Goal: Task Accomplishment & Management: Complete application form

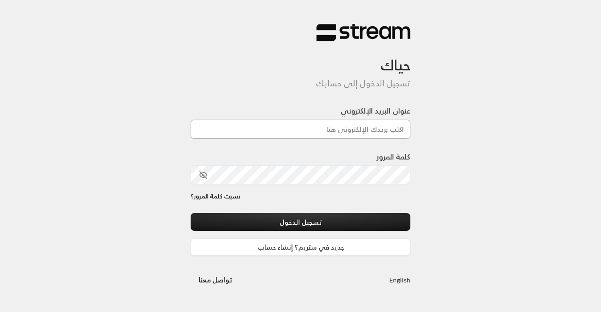
click at [319, 133] on input "عنوان البريد الإلكتروني" at bounding box center [301, 129] width 220 height 19
type input "[EMAIL_ADDRESS][DOMAIN_NAME]"
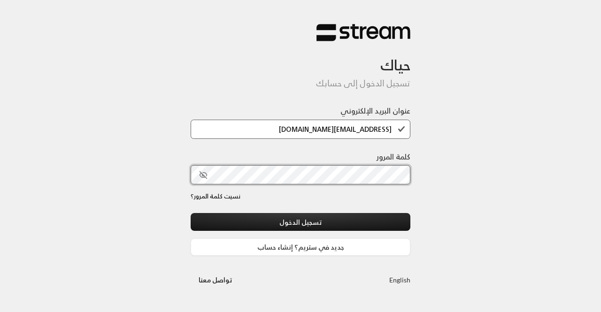
click at [191, 213] on button "تسجيل الدخول" at bounding box center [301, 221] width 220 height 17
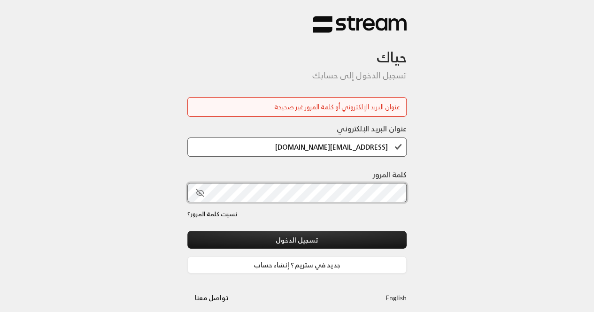
click at [187, 231] on button "تسجيل الدخول" at bounding box center [297, 239] width 220 height 17
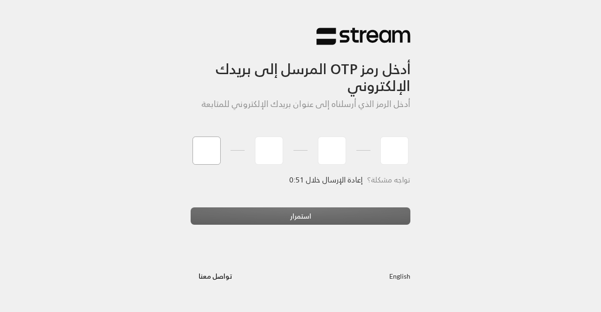
paste input "8"
type input "8"
type input "1"
type input "0"
type input "4"
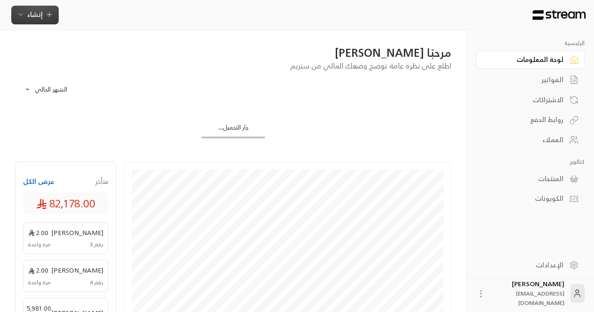
click at [46, 13] on icon "button" at bounding box center [50, 15] width 8 height 8
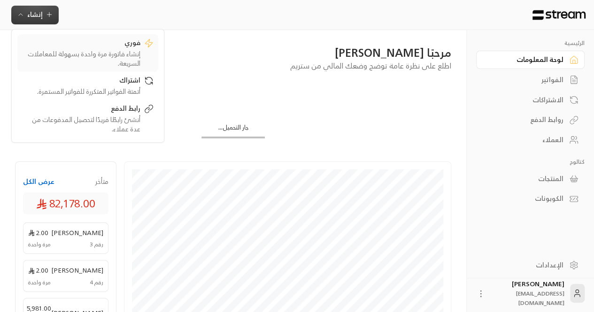
click at [84, 46] on div "فوري" at bounding box center [81, 43] width 118 height 11
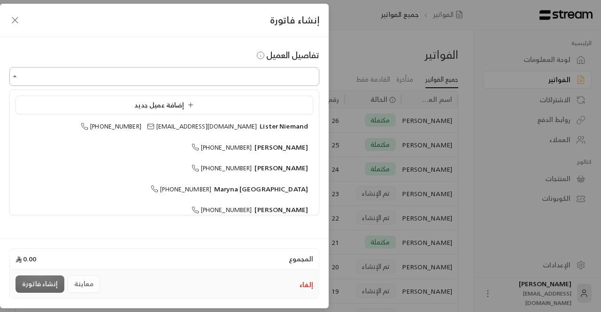
click at [263, 80] on input "اختر العميل" at bounding box center [164, 77] width 310 height 16
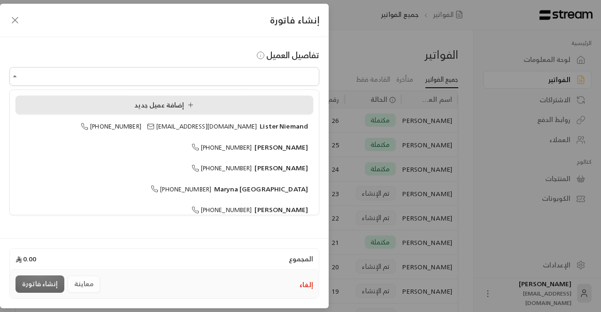
click at [210, 98] on li "إضافة عميل جديد" at bounding box center [164, 105] width 298 height 19
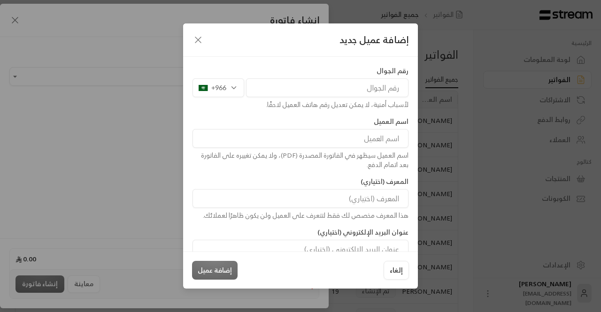
click at [316, 90] on input "tel" at bounding box center [327, 87] width 162 height 19
paste input "[PHONE_NUMBER]"
type input "[PHONE_NUMBER]"
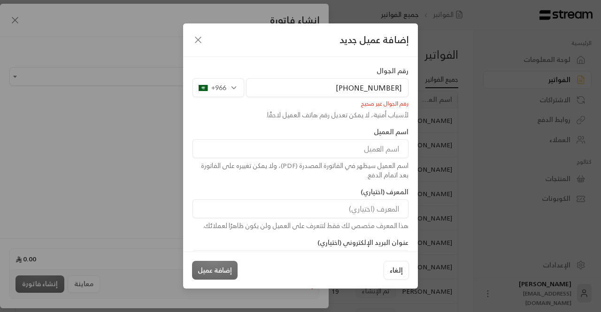
click at [350, 92] on input "[PHONE_NUMBER]" at bounding box center [327, 87] width 162 height 19
paste input "539016171"
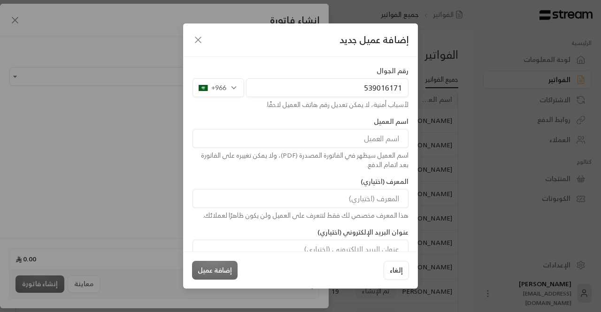
type input "539016171"
click at [357, 145] on input at bounding box center [300, 138] width 216 height 19
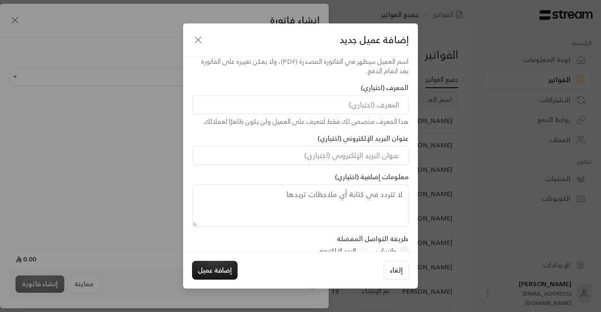
scroll to position [107, 0]
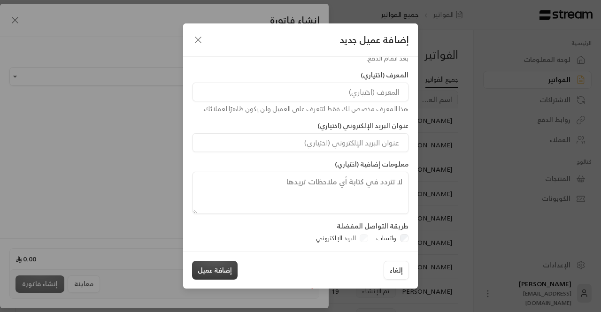
type input "[PERSON_NAME]"
click at [211, 273] on button "إضافة عميل" at bounding box center [215, 270] width 46 height 19
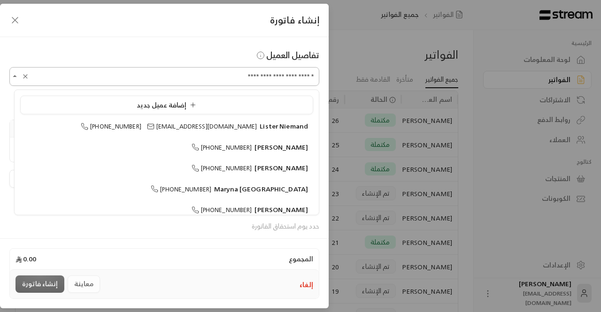
click at [306, 72] on input "**********" at bounding box center [164, 77] width 310 height 16
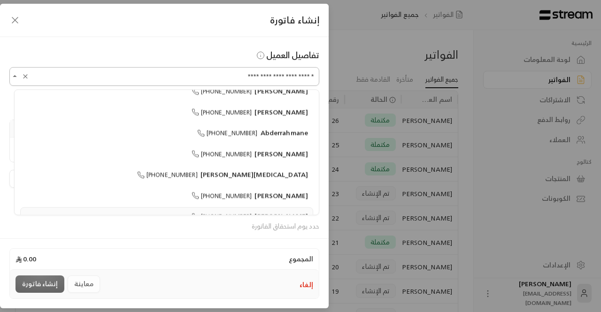
click at [306, 72] on input "**********" at bounding box center [164, 77] width 310 height 16
click at [316, 71] on input "**********" at bounding box center [164, 77] width 310 height 16
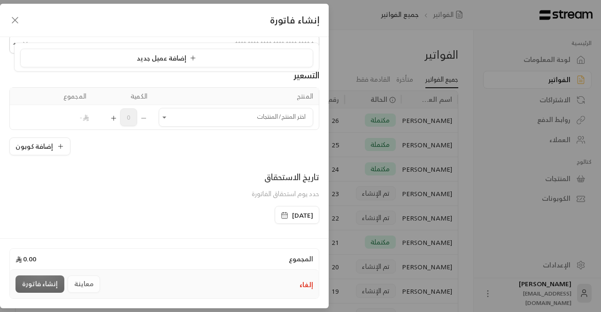
scroll to position [47, 0]
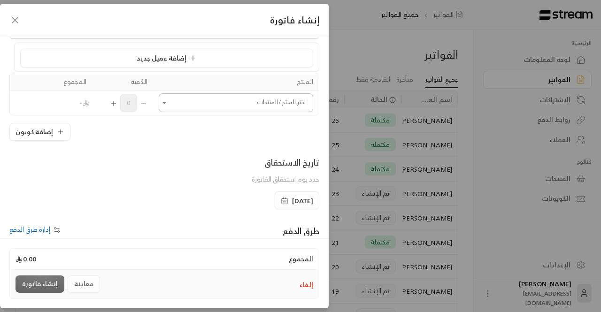
type input "**********"
click at [204, 108] on input "اختر العميل" at bounding box center [236, 103] width 154 height 16
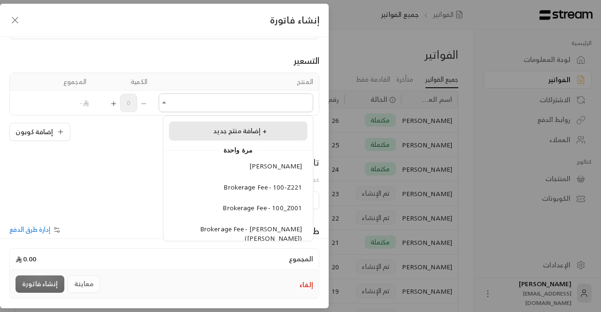
click at [216, 126] on span "إضافة منتج جديد +" at bounding box center [240, 131] width 54 height 12
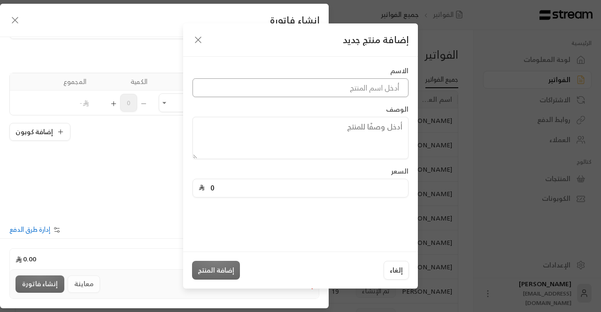
click at [304, 90] on input at bounding box center [300, 87] width 216 height 19
type input "Brokerage fee G303"
click at [283, 194] on input "0" at bounding box center [304, 188] width 198 height 18
click at [347, 193] on input "0" at bounding box center [304, 188] width 198 height 18
paste input "5107"
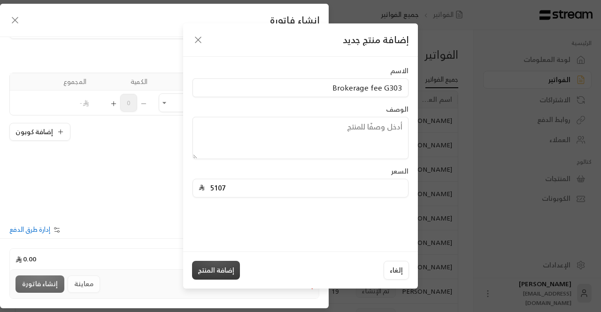
type input "5107"
click at [228, 263] on button "إضافة المنتج" at bounding box center [216, 270] width 48 height 19
type input "0"
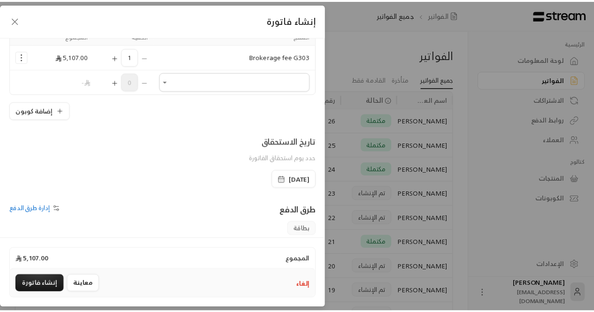
scroll to position [89, 0]
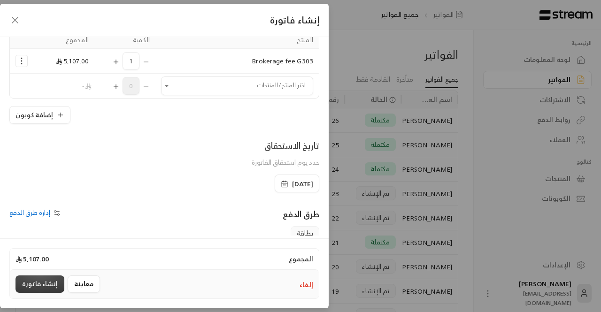
click at [41, 281] on button "إنشاء فاتورة" at bounding box center [39, 284] width 49 height 17
